Goal: Check status: Check status

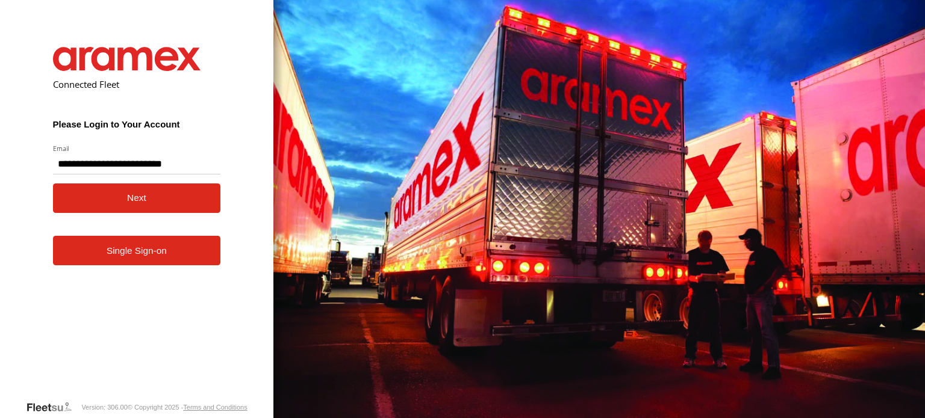
type input "**********"
click at [166, 203] on button "Next" at bounding box center [137, 198] width 168 height 29
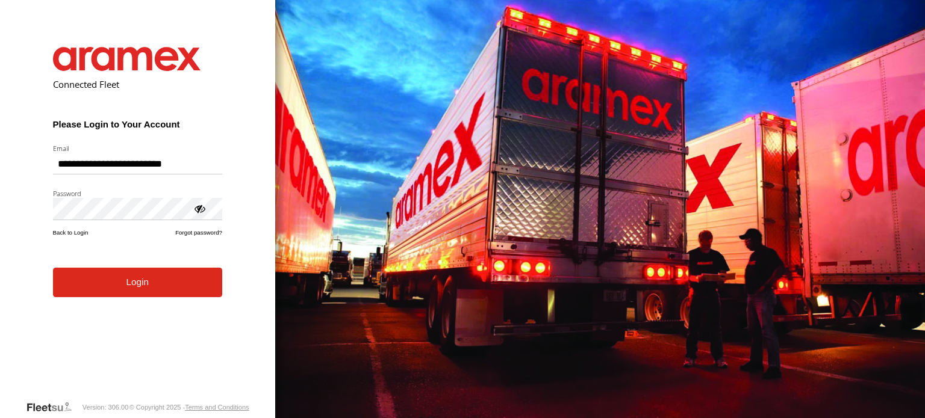
click at [157, 291] on button "Login" at bounding box center [137, 282] width 169 height 29
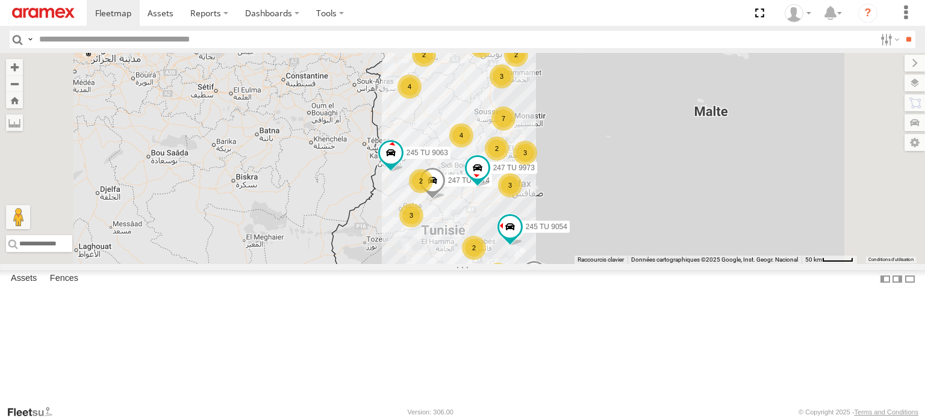
click at [171, 50] on header "Search Query Asset ID Asset Label Registration Manufacturer Model VIN Job ID" at bounding box center [462, 39] width 925 height 27
click at [167, 40] on input "text" at bounding box center [454, 39] width 840 height 17
type input "****"
click at [901, 31] on input "**" at bounding box center [908, 39] width 14 height 17
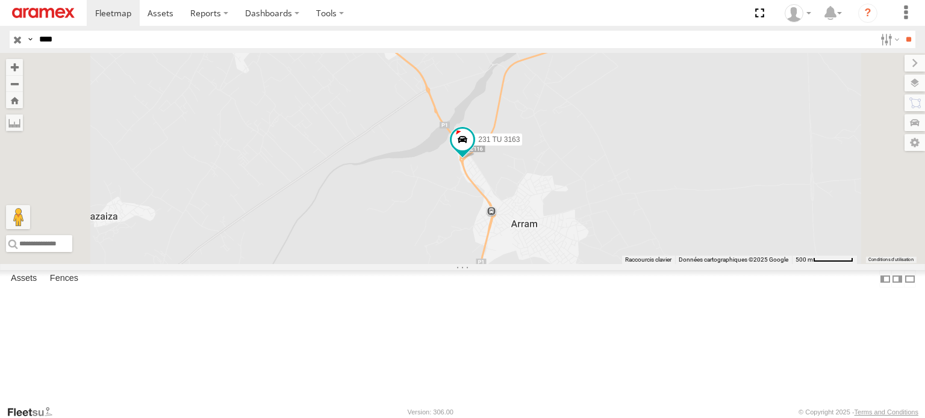
click at [0, 0] on div "231 TU 3163 Mednine Branch" at bounding box center [0, 0] width 0 height 0
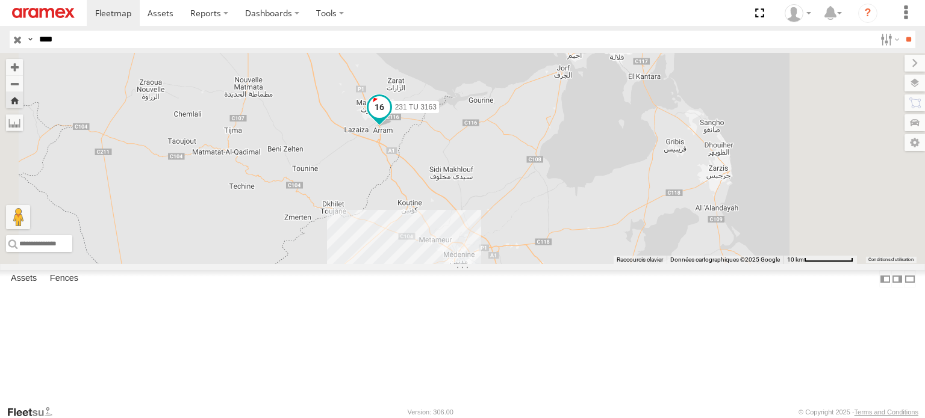
click at [390, 117] on span at bounding box center [379, 107] width 22 height 22
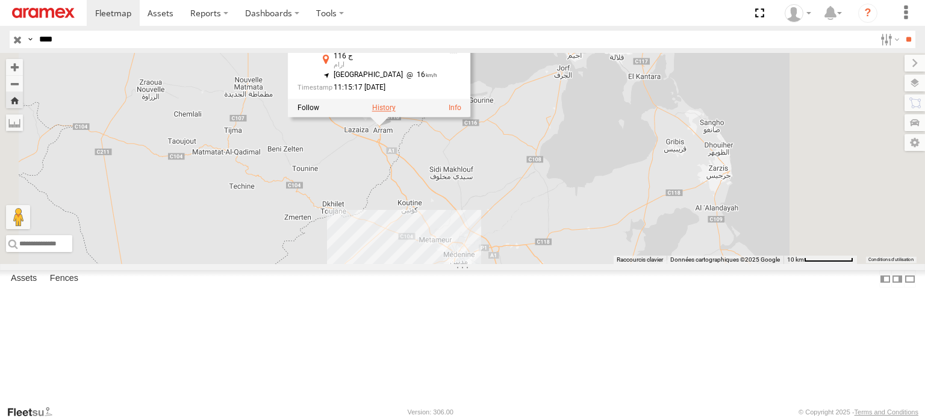
click at [396, 112] on label at bounding box center [383, 108] width 23 height 8
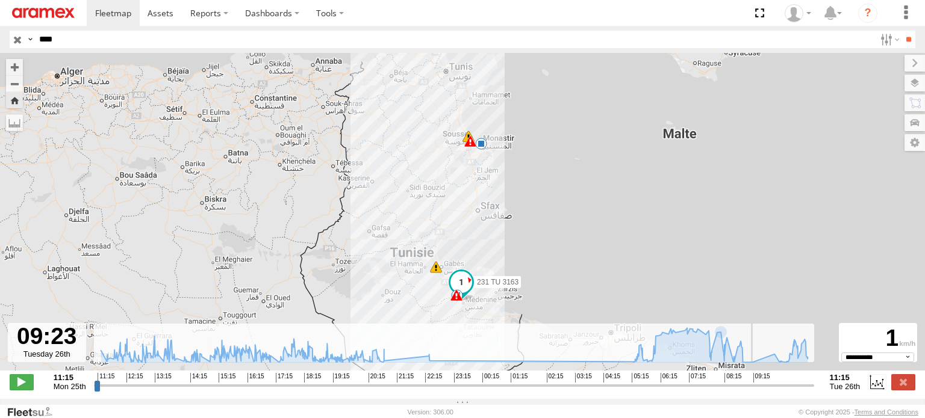
type input "**********"
click at [754, 388] on input "range" at bounding box center [454, 385] width 720 height 11
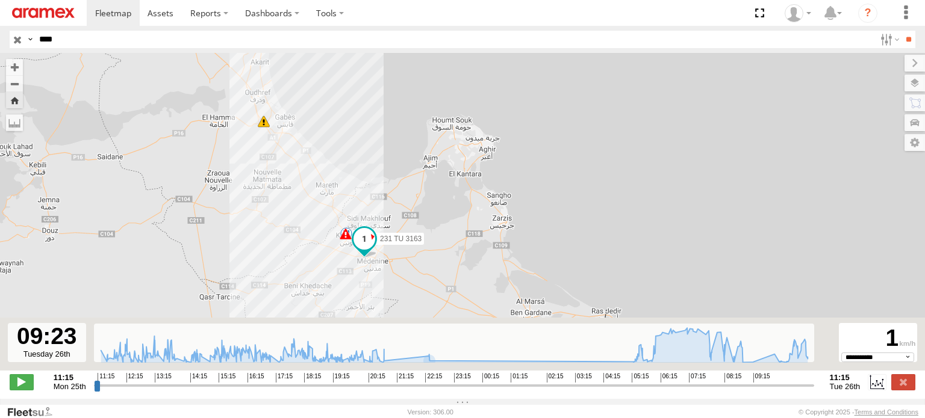
drag, startPoint x: 415, startPoint y: 302, endPoint x: 395, endPoint y: 182, distance: 121.5
click at [395, 182] on div "231 TU 3163 22:23 Mon 05:17 Tue 07:58 Tue 08:37 Tue 08:39 Tue 5" at bounding box center [462, 218] width 925 height 330
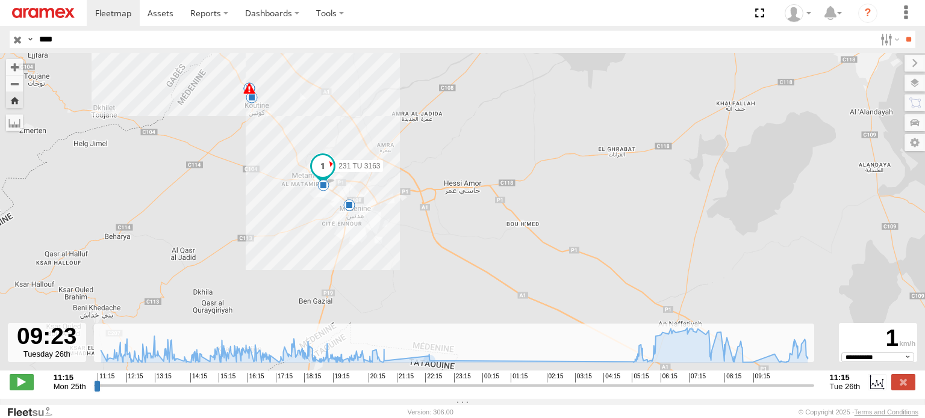
drag, startPoint x: 368, startPoint y: 265, endPoint x: 396, endPoint y: 116, distance: 151.4
click at [396, 116] on div "231 TU 3163 22:23 Mon 05:17 Tue 07:58 Tue 08:37 Tue 08:39 Tue 08:37 Tue 08:38 T…" at bounding box center [462, 218] width 925 height 330
click at [346, 211] on span at bounding box center [349, 205] width 12 height 12
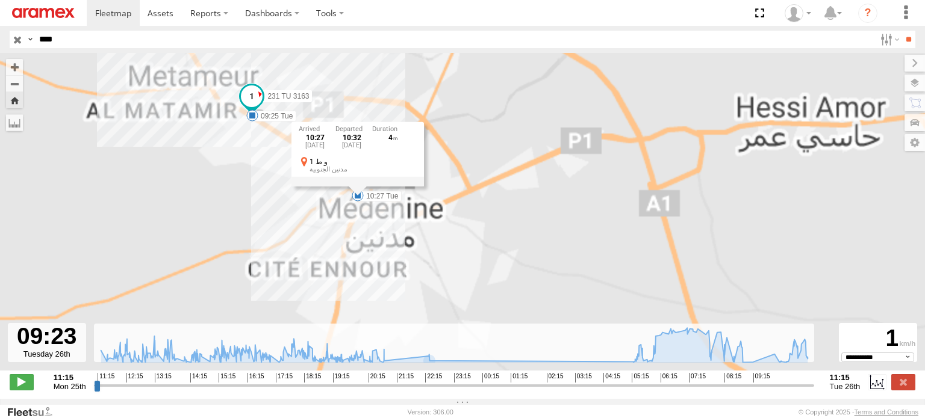
click at [346, 211] on div "231 TU 3163 22:23 Mon 05:17 Tue 07:58 Tue 08:37 Tue 08:39 Tue 08:37 Tue 08:38 T…" at bounding box center [462, 218] width 925 height 330
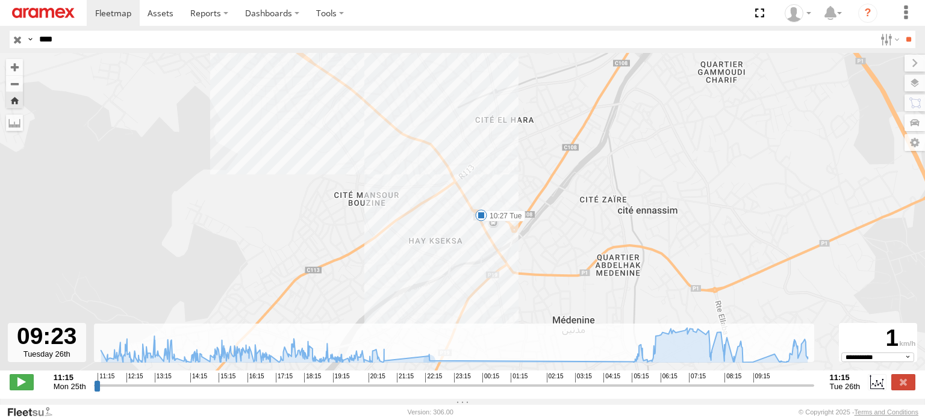
drag, startPoint x: 376, startPoint y: 134, endPoint x: 435, endPoint y: 302, distance: 178.2
click at [435, 302] on div "231 TU 3163 22:23 Mon 05:17 Tue 07:58 Tue 08:37 Tue 08:39 Tue 08:37 Tue 08:38 T…" at bounding box center [462, 218] width 925 height 330
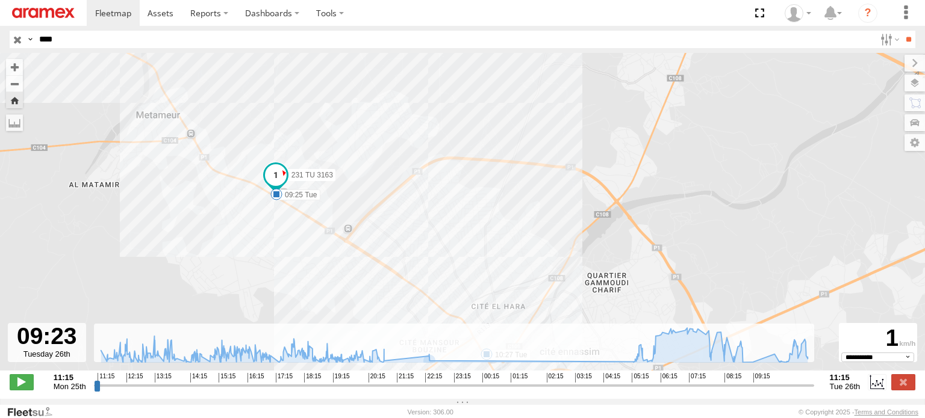
click at [275, 197] on span at bounding box center [276, 194] width 12 height 12
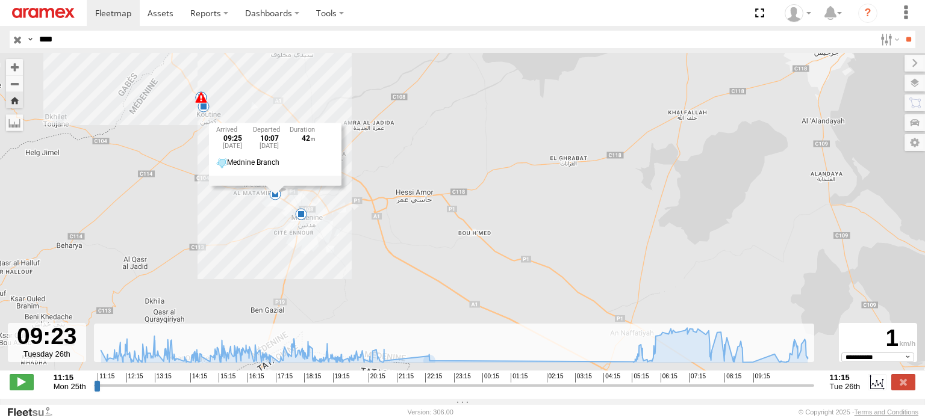
click at [205, 116] on div "231 TU 3163 22:23 Mon 05:17 Tue 07:58 Tue 08:37 Tue 08:39 Tue 08:37 Tue 08:38 T…" at bounding box center [462, 218] width 925 height 330
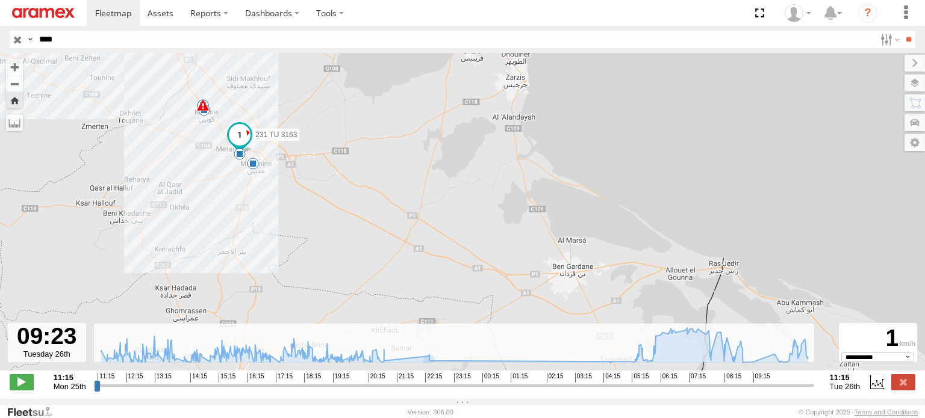
click at [243, 99] on div "231 TU 3163 22:23 Mon 05:17 Tue 07:58 Tue 08:37 Tue 08:39 Tue 08:37 Tue 08:38 T…" at bounding box center [462, 218] width 925 height 330
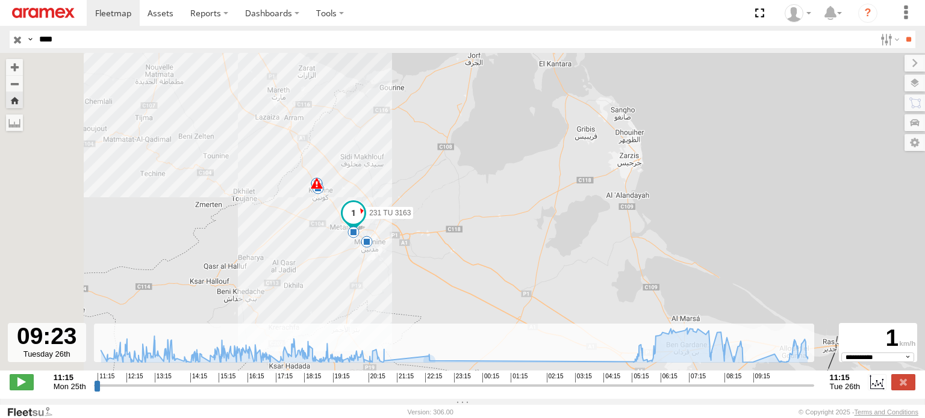
drag, startPoint x: 243, startPoint y: 99, endPoint x: 491, endPoint y: 271, distance: 301.4
click at [491, 271] on div "231 TU 3163 22:23 Mon 05:17 Tue 07:58 Tue 08:37 Tue 08:39 Tue 08:37 Tue 08:38 T…" at bounding box center [462, 218] width 925 height 330
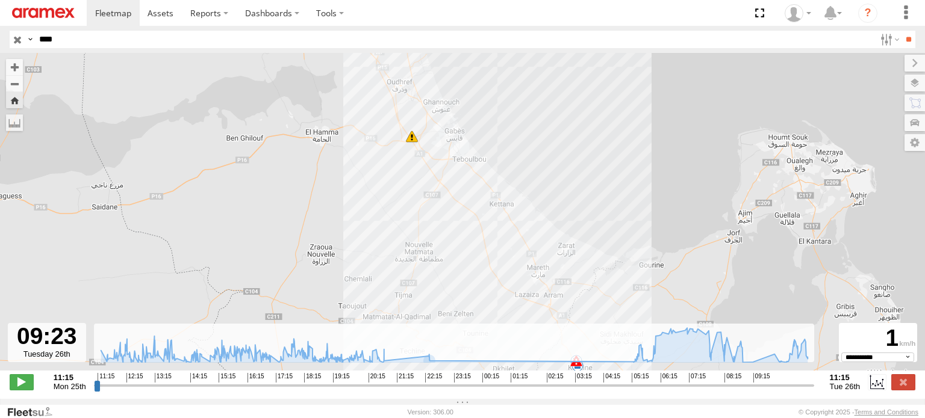
drag, startPoint x: 373, startPoint y: 161, endPoint x: 458, endPoint y: 439, distance: 291.2
click at [458, 418] on html at bounding box center [462, 209] width 925 height 418
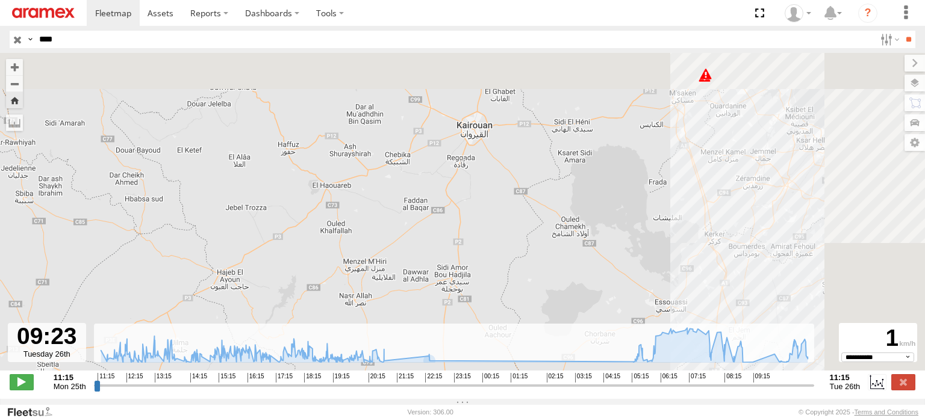
drag, startPoint x: 638, startPoint y: 170, endPoint x: 362, endPoint y: 317, distance: 312.4
click at [362, 317] on div "231 TU 3163 22:23 Mon 05:17 Tue 07:58 Tue 08:37 Tue 08:39 Tue 08:37 Tue 08:38 T…" at bounding box center [462, 218] width 925 height 330
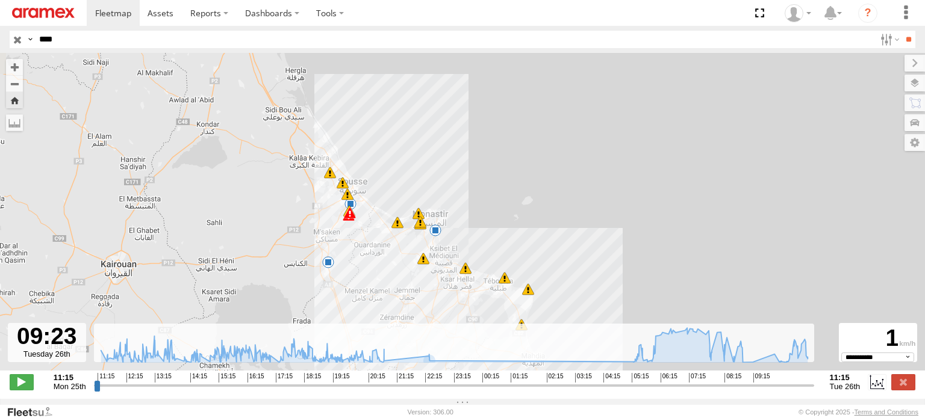
drag, startPoint x: 363, startPoint y: 264, endPoint x: 421, endPoint y: 177, distance: 104.7
click at [421, 177] on div "231 TU 3163 22:23 Mon 05:17 Tue 07:58 Tue 08:37 Tue 08:39 Tue 08:37 Tue 08:38 T…" at bounding box center [462, 218] width 925 height 330
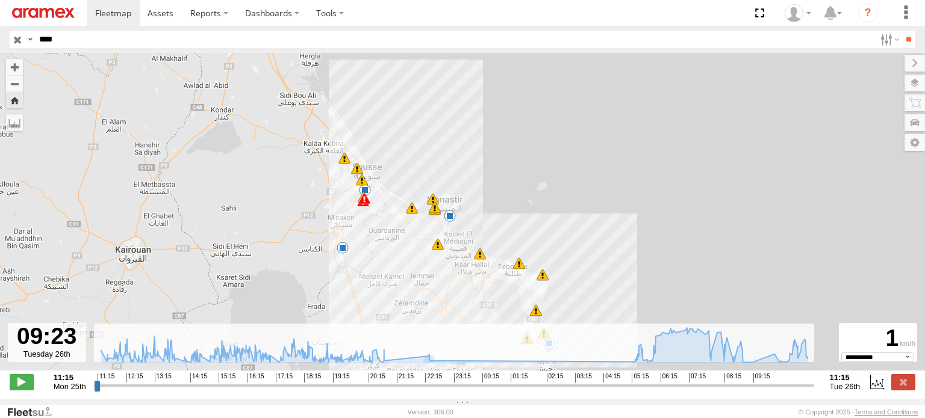
click at [344, 163] on span at bounding box center [344, 158] width 12 height 12
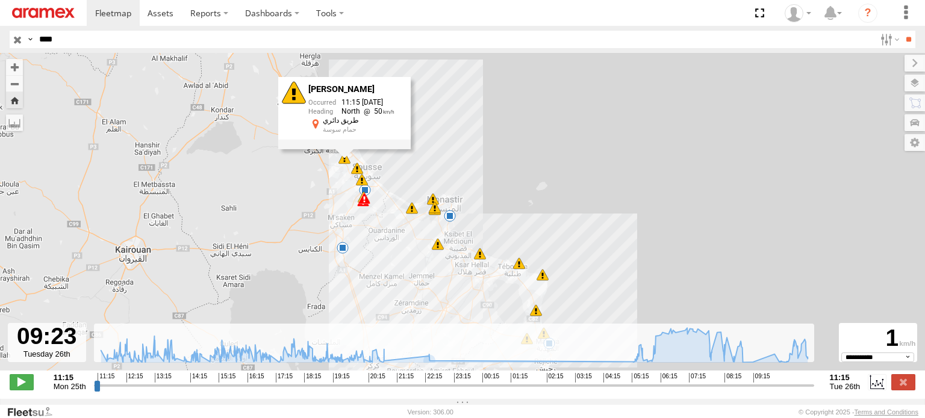
click at [414, 214] on span at bounding box center [412, 208] width 12 height 12
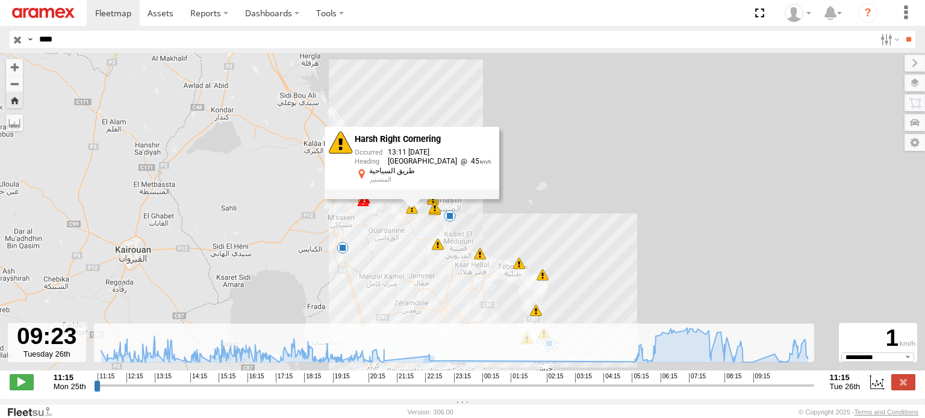
click at [460, 222] on div "231 TU 3163 22:23 Mon 05:17 Tue 07:58 Tue 08:37 Tue 08:39 Tue 08:37 Tue 08:38 T…" at bounding box center [462, 218] width 925 height 330
